Goal: Transaction & Acquisition: Obtain resource

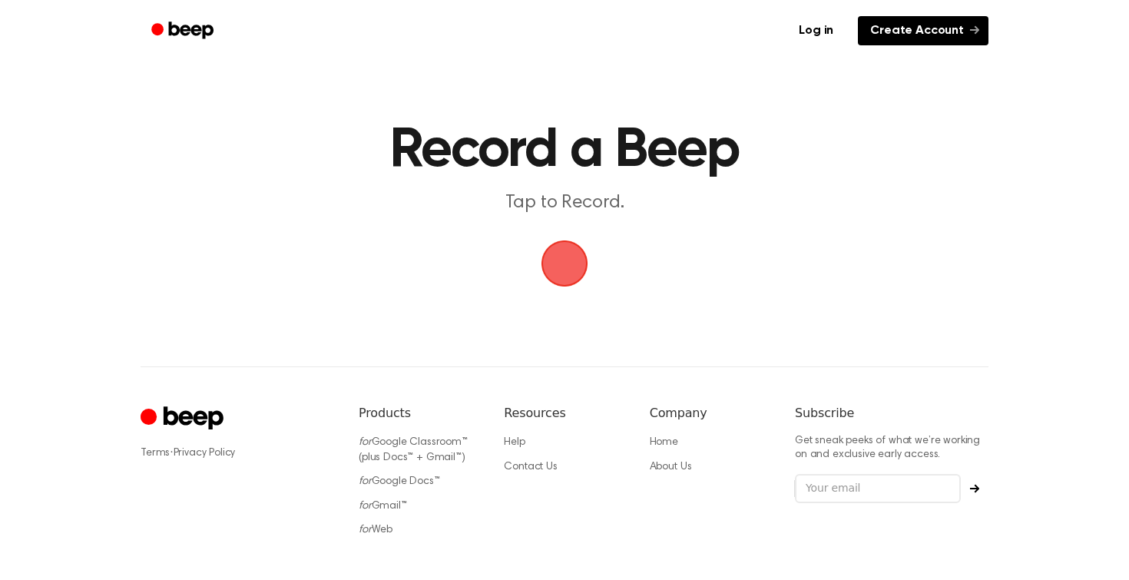
click at [907, 28] on link "Create Account" at bounding box center [923, 30] width 131 height 29
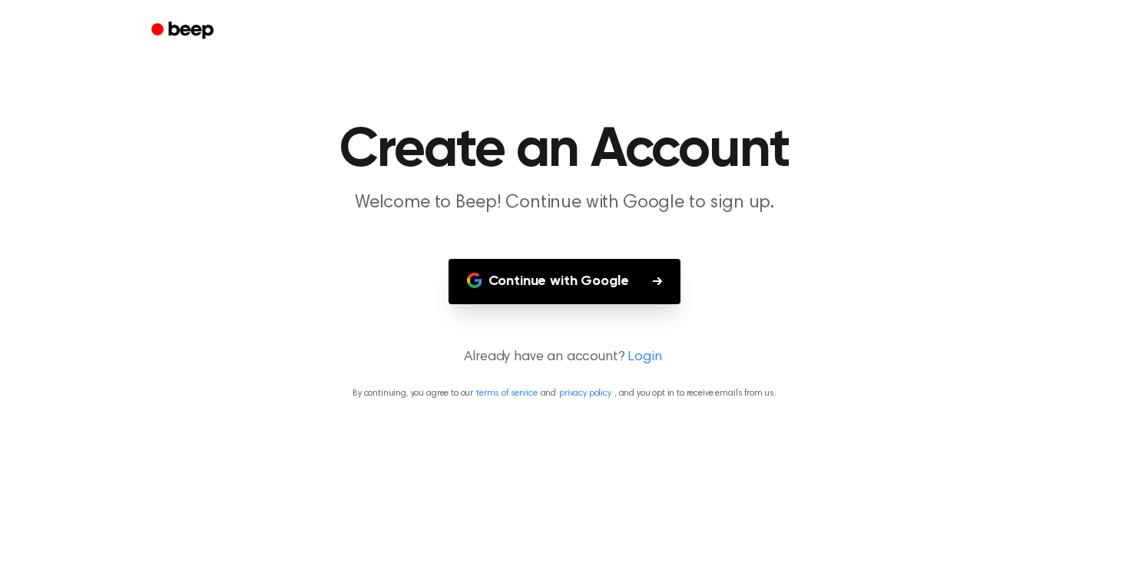
click at [585, 271] on button "Continue with Google" at bounding box center [565, 281] width 233 height 45
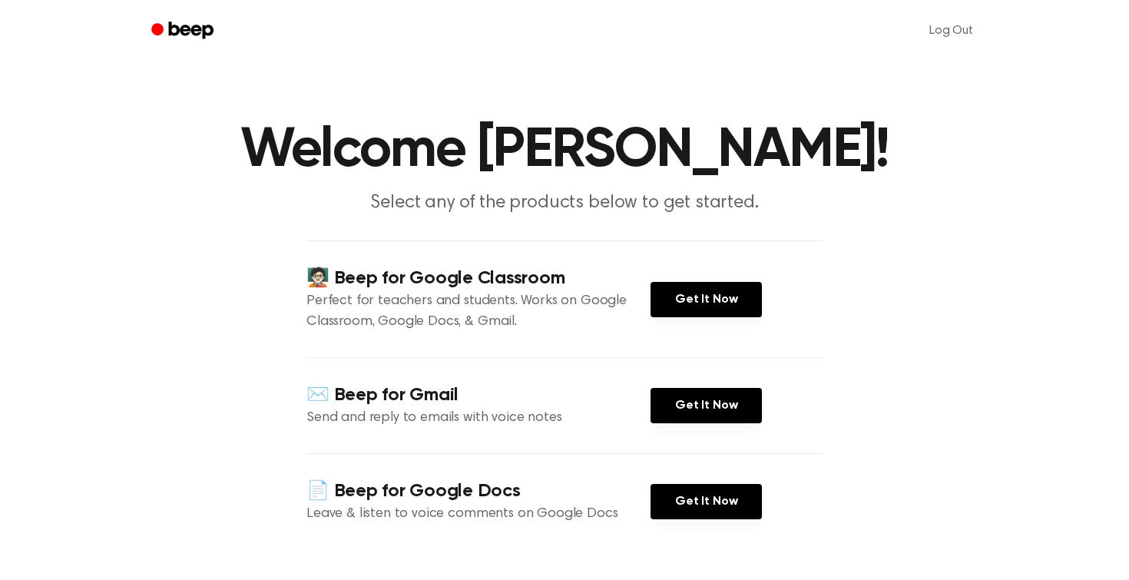
click at [169, 29] on icon "Beep" at bounding box center [191, 30] width 45 height 17
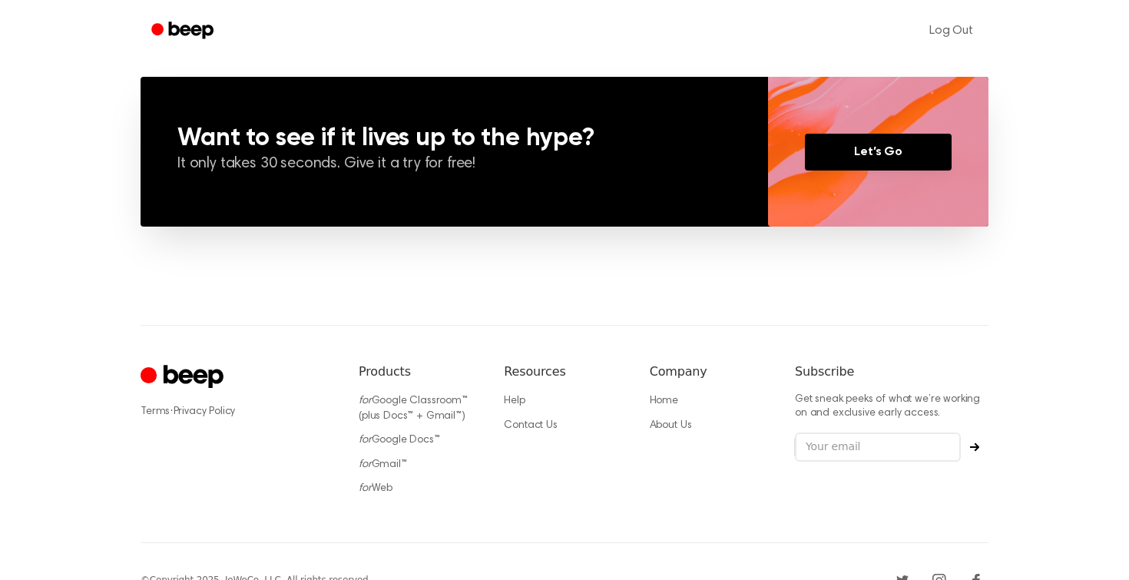
scroll to position [1162, 0]
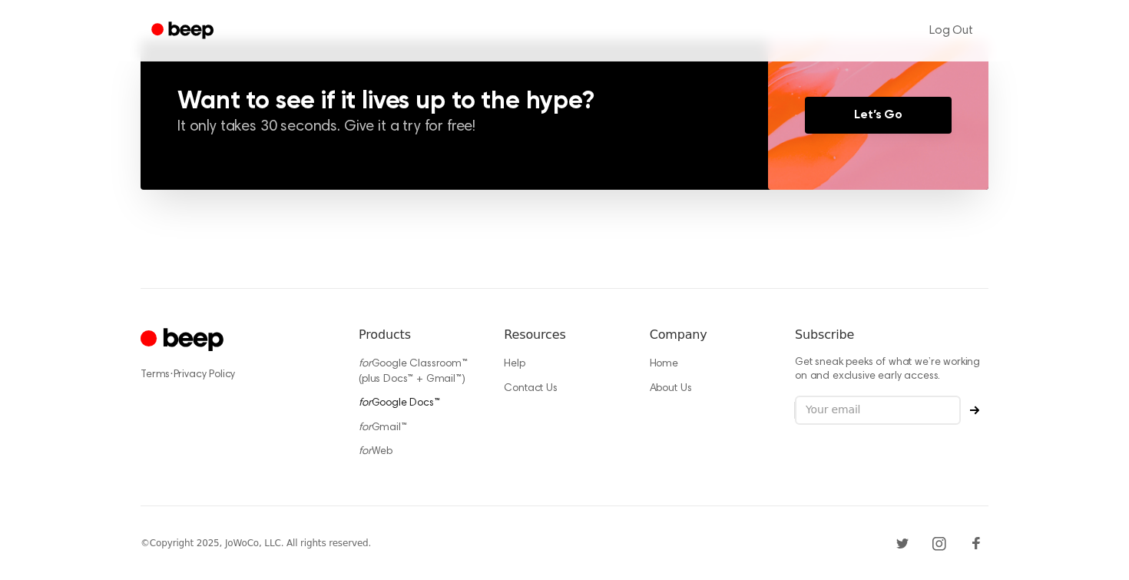
click at [393, 399] on link "for Google Docs™" at bounding box center [399, 403] width 81 height 11
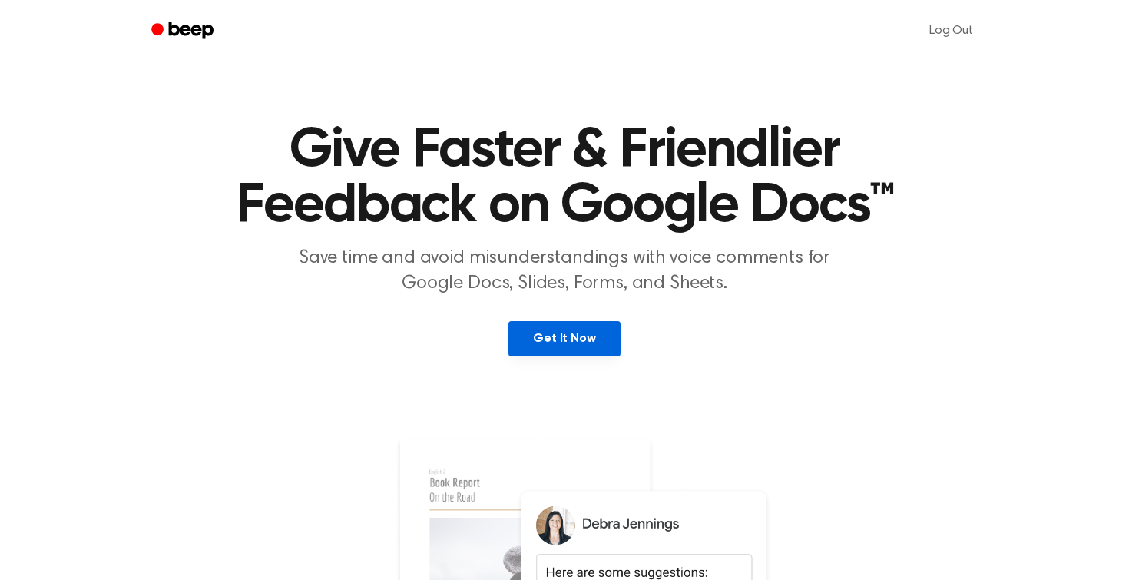
click at [602, 338] on link "Get It Now" at bounding box center [564, 338] width 111 height 35
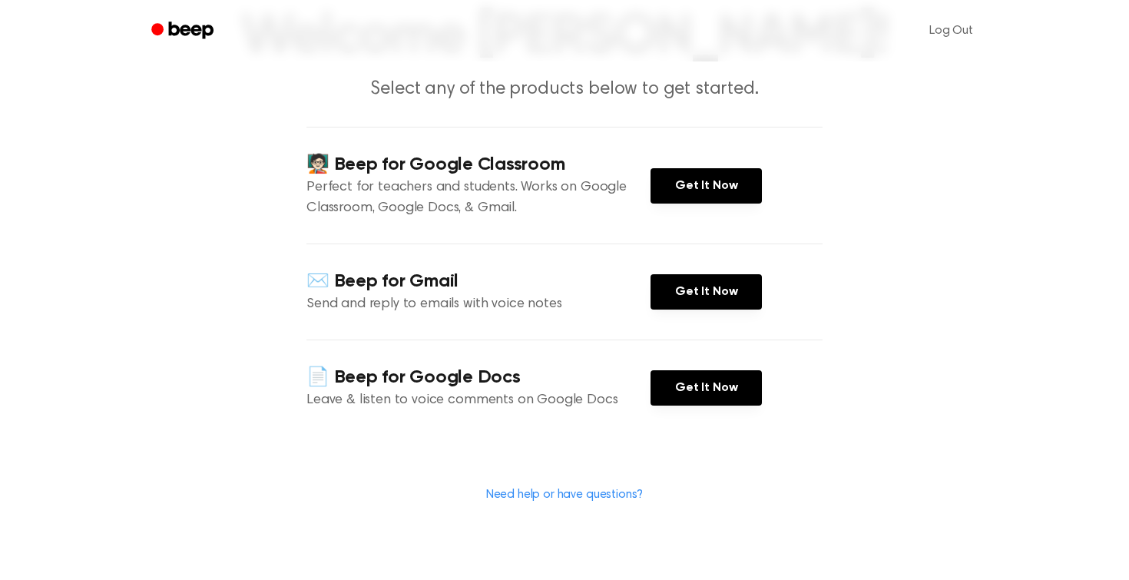
scroll to position [123, 0]
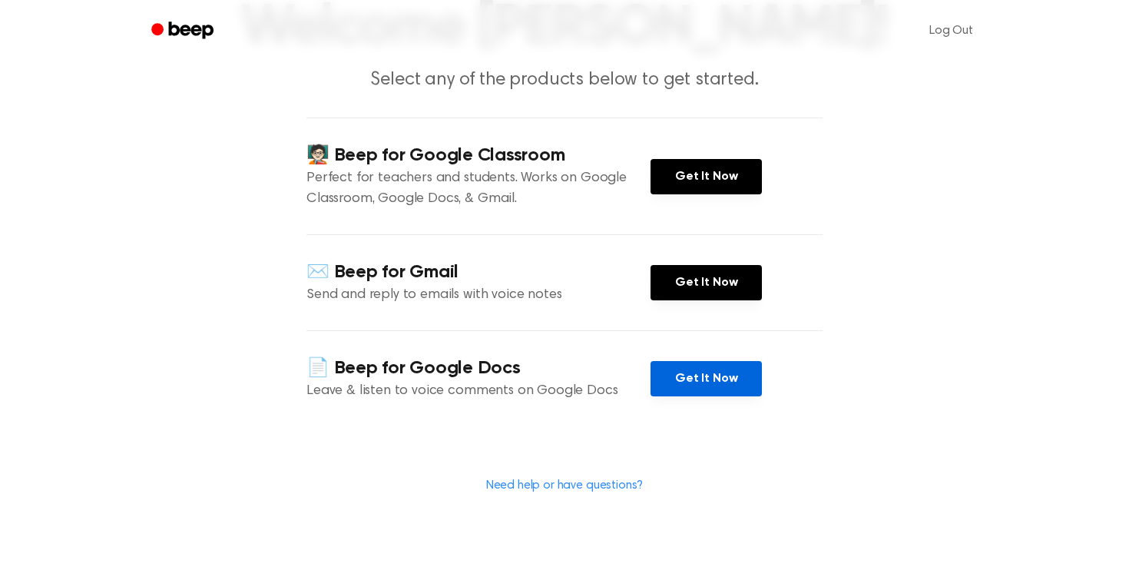
click at [697, 396] on link "Get It Now" at bounding box center [706, 378] width 111 height 35
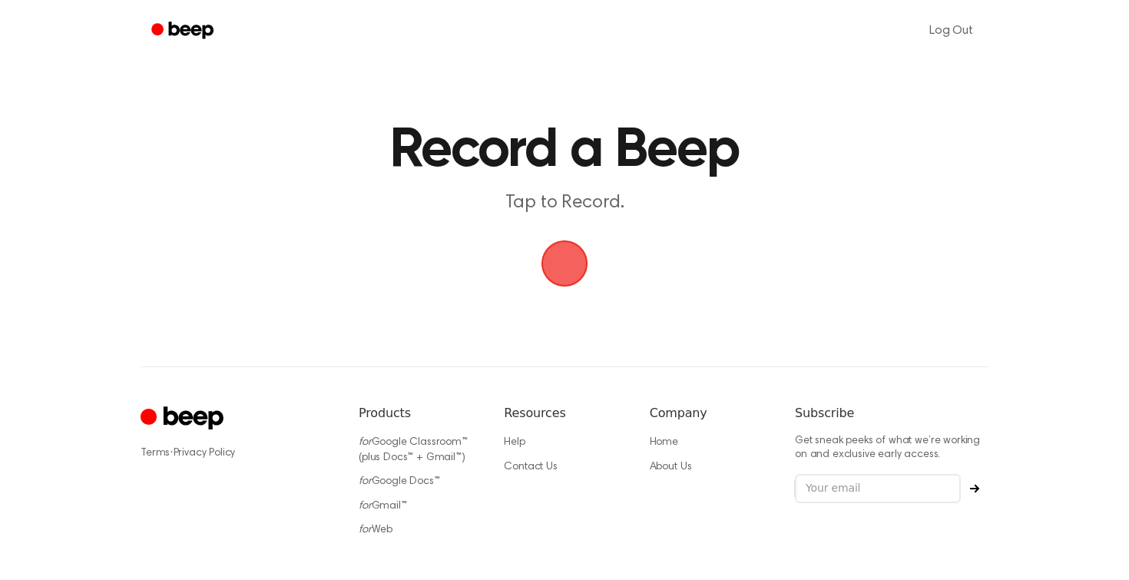
click at [569, 257] on span "button" at bounding box center [564, 263] width 85 height 85
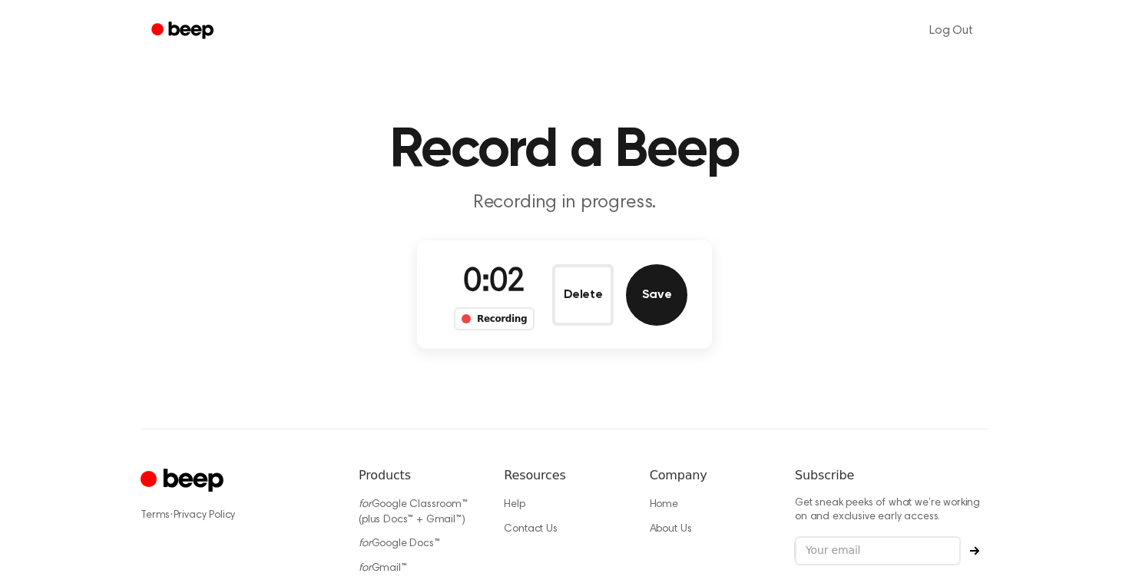
click at [652, 295] on button "Save" at bounding box center [656, 294] width 61 height 61
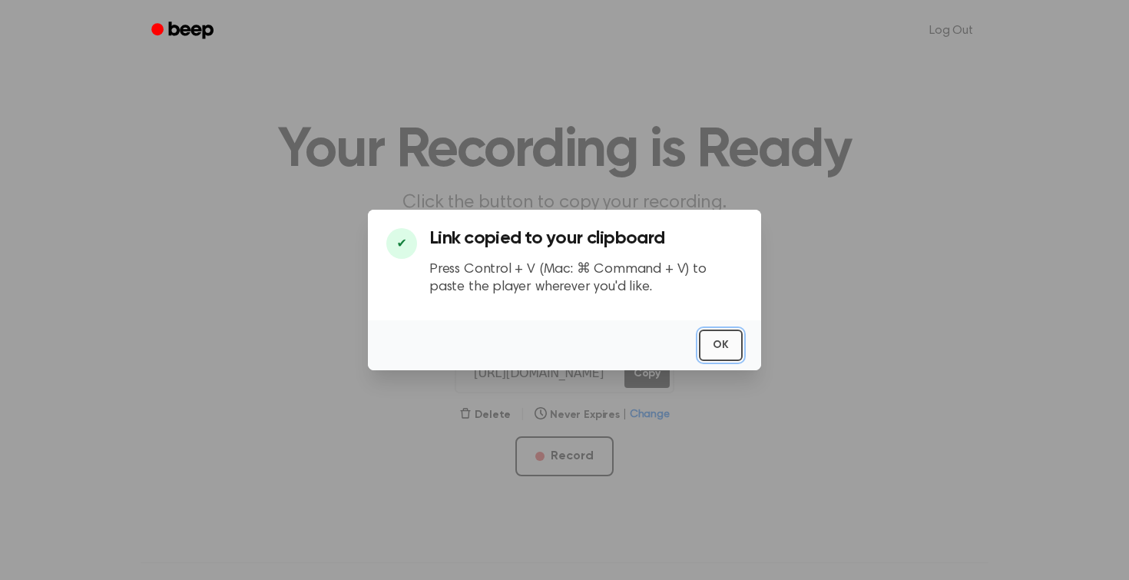
click at [720, 352] on button "OK" at bounding box center [721, 345] width 44 height 31
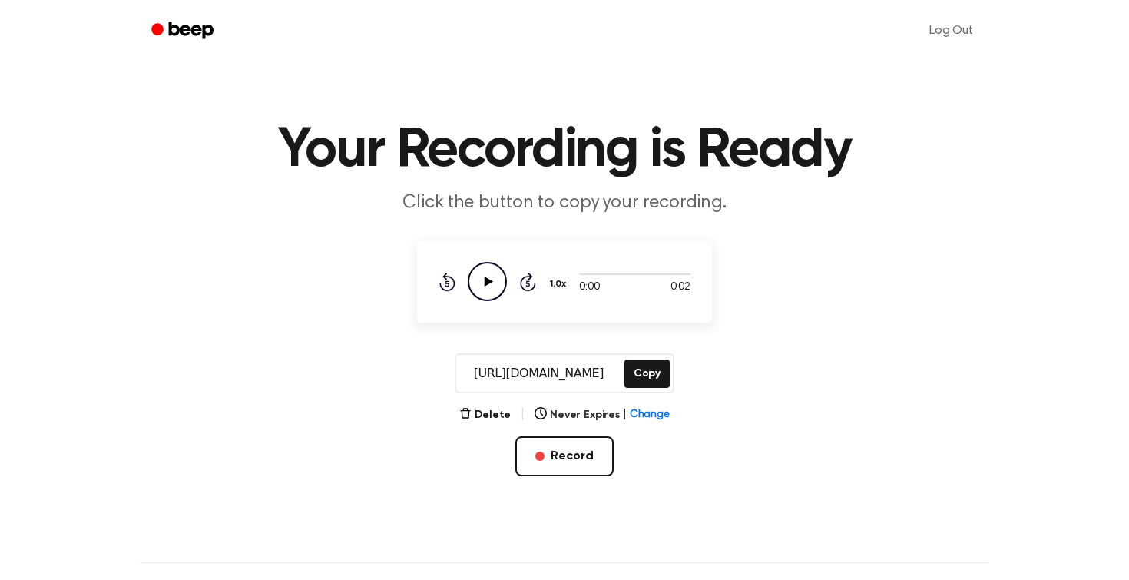
click at [490, 287] on icon "Play Audio" at bounding box center [487, 281] width 39 height 39
click at [651, 377] on button "Copy" at bounding box center [647, 374] width 45 height 28
